Goal: Navigation & Orientation: Find specific page/section

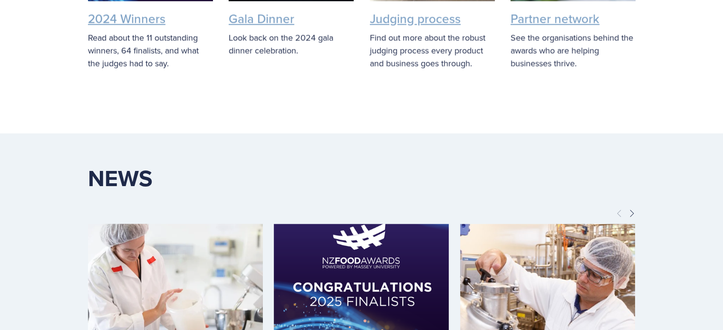
scroll to position [1805, 0]
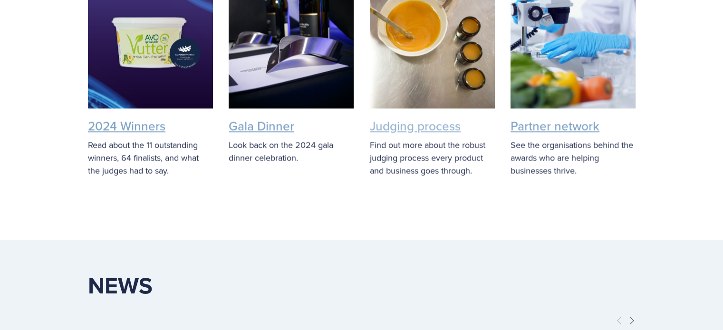
click at [412, 127] on link "Judging process" at bounding box center [415, 126] width 91 height 18
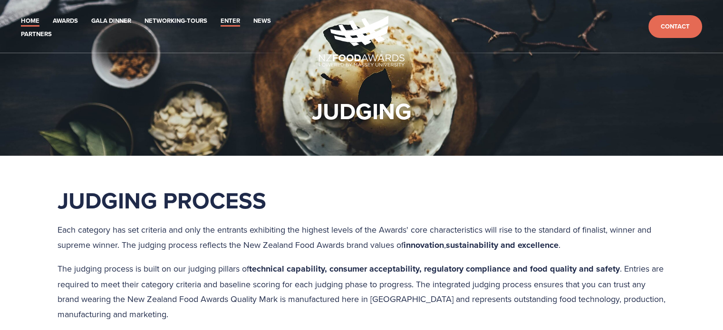
click at [30, 20] on link "Home" at bounding box center [30, 21] width 19 height 11
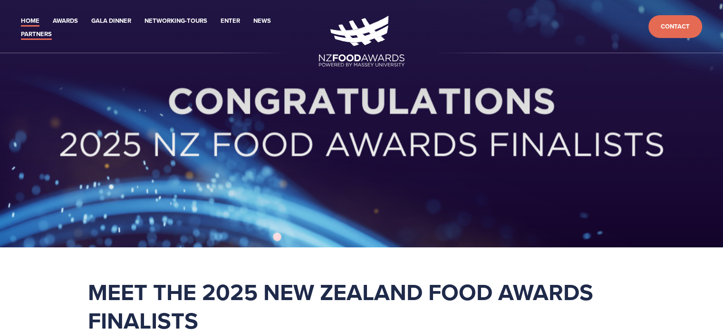
click at [29, 34] on link "Partners" at bounding box center [36, 34] width 31 height 11
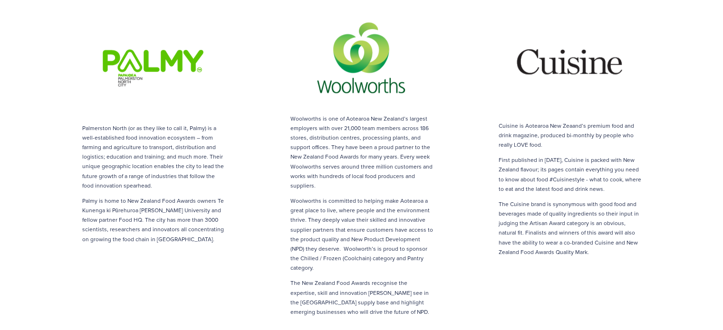
scroll to position [665, 0]
